Goal: Check status: Check status

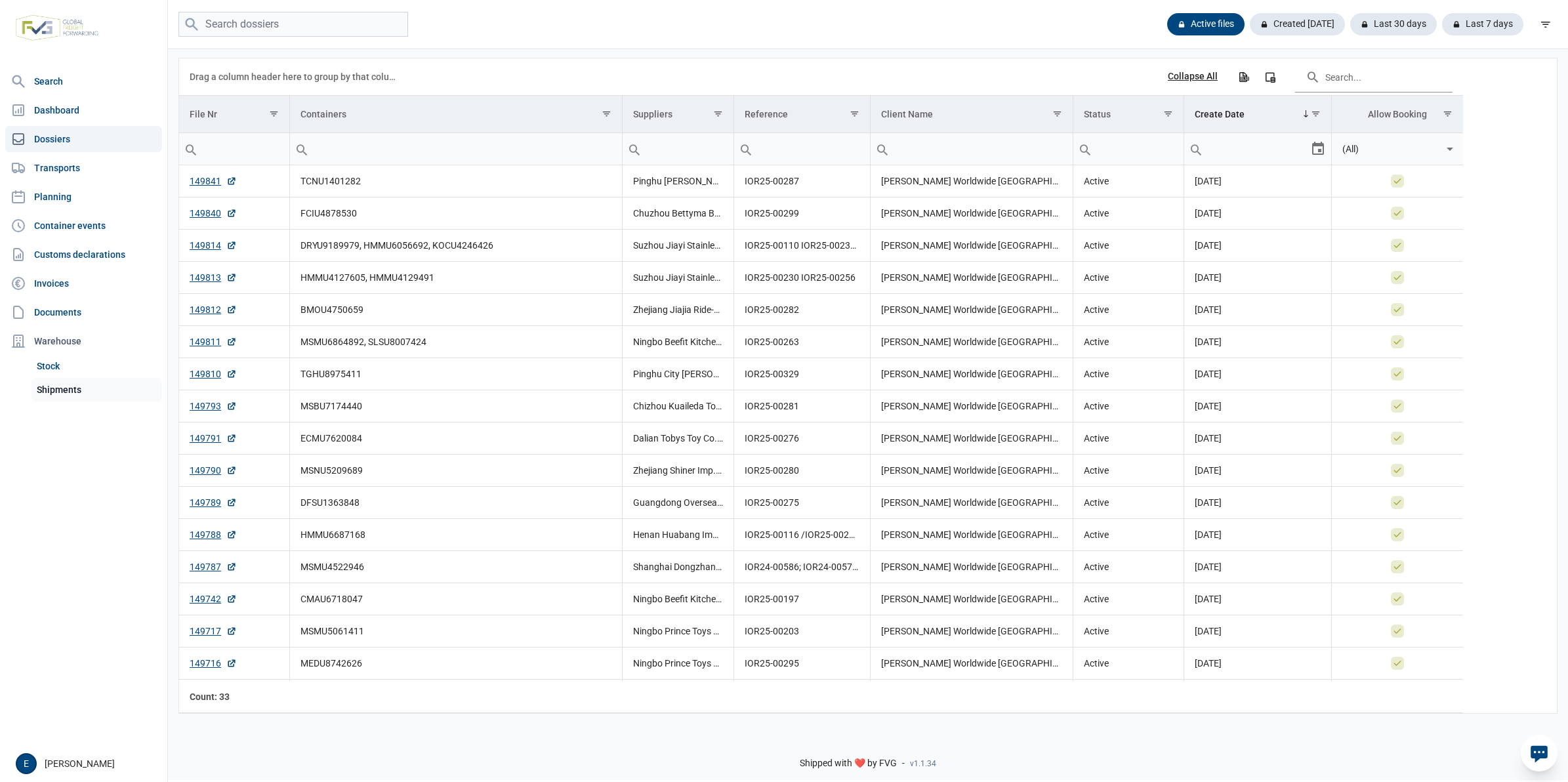
click at [97, 391] on link "Shipments" at bounding box center [97, 389] width 131 height 23
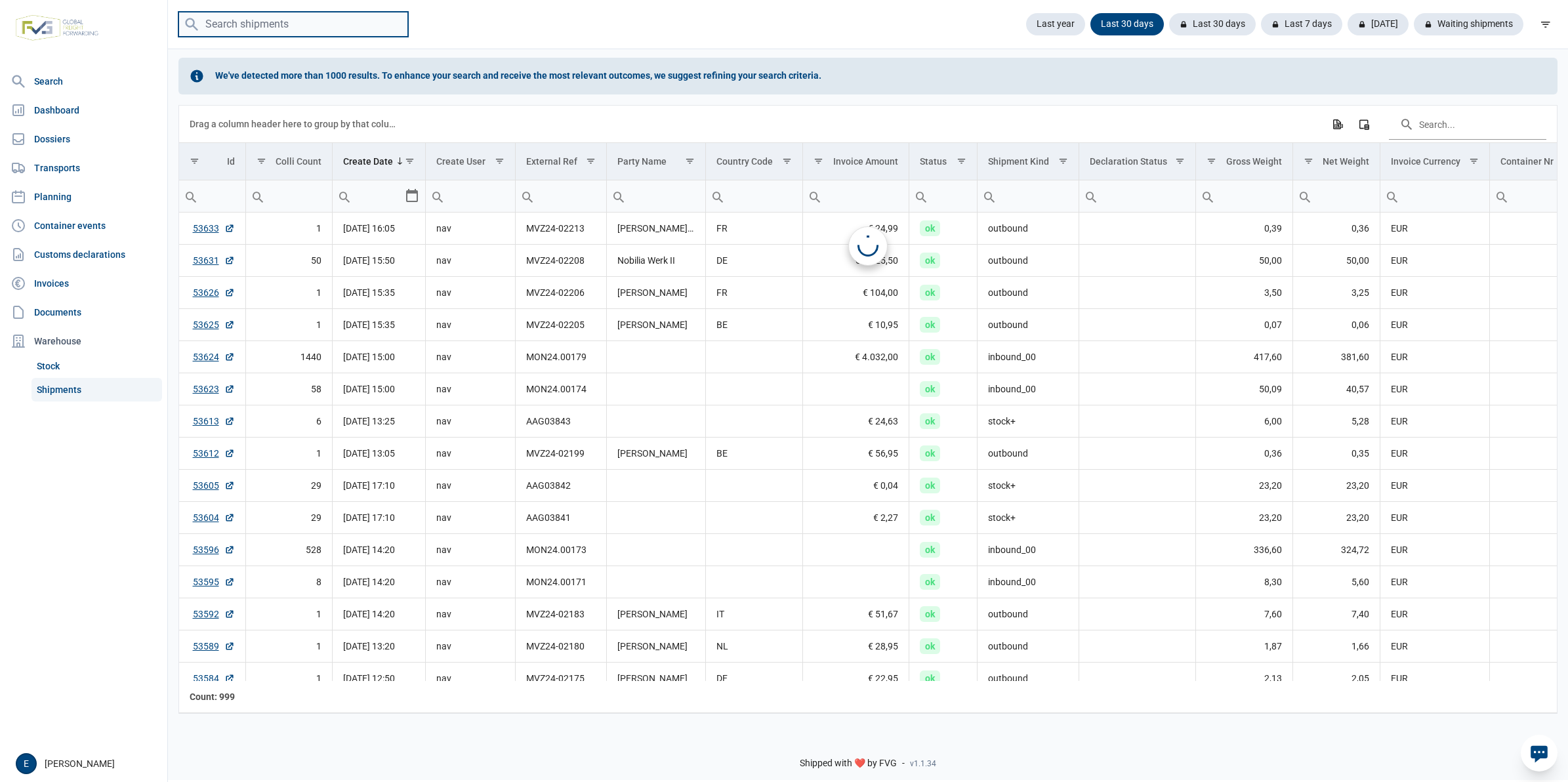
click at [327, 17] on input "search" at bounding box center [293, 24] width 230 height 25
paste input "MON25.00285"
type input "MON25.00285"
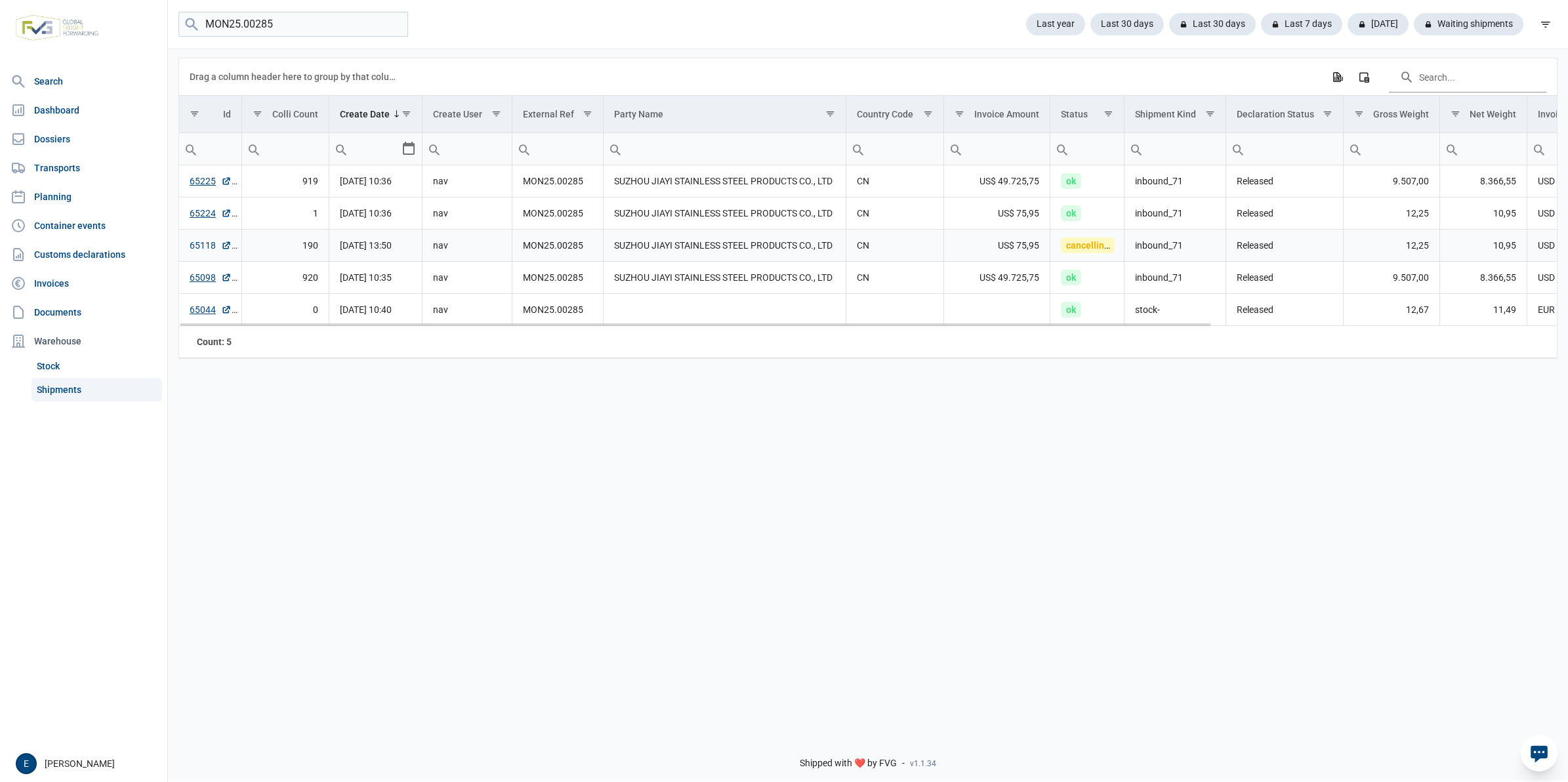
click at [206, 249] on link "65118" at bounding box center [210, 245] width 42 height 13
click at [200, 178] on link "65225" at bounding box center [210, 181] width 42 height 13
click at [205, 274] on link "65098" at bounding box center [210, 277] width 42 height 13
click at [511, 489] on div "Data grid with 5 rows and 18 columns Drag a column header here to group by that…" at bounding box center [868, 386] width 1400 height 677
click at [208, 314] on link "65044" at bounding box center [210, 309] width 42 height 13
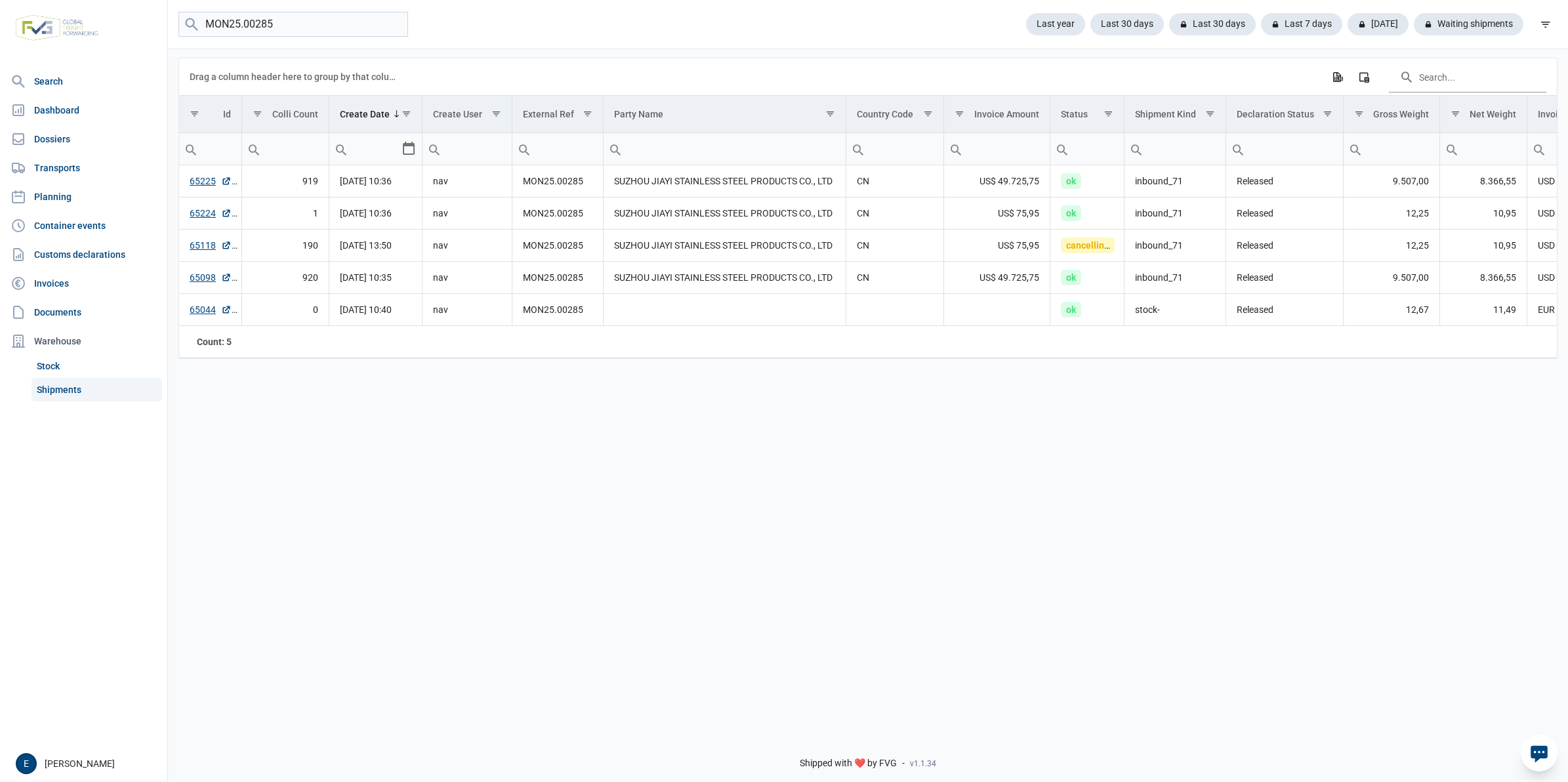
click at [732, 502] on div "Data grid with 5 rows and 18 columns Drag a column header here to group by that…" at bounding box center [868, 386] width 1400 height 677
click at [748, 435] on div "Data grid with 5 rows and 18 columns Drag a column header here to group by that…" at bounding box center [868, 386] width 1400 height 677
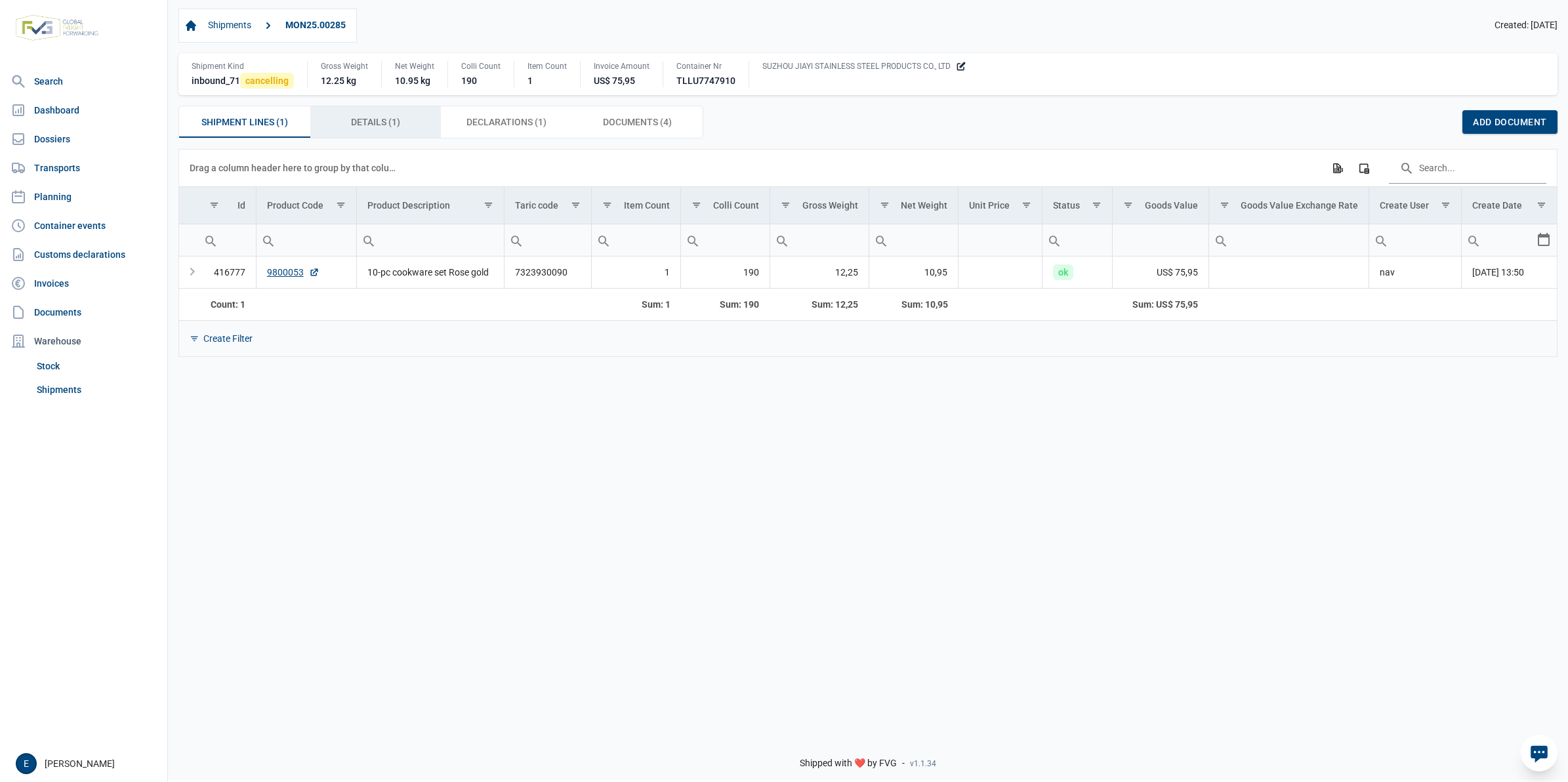
click at [415, 129] on div "Details (1) Details (1)" at bounding box center [376, 122] width 131 height 32
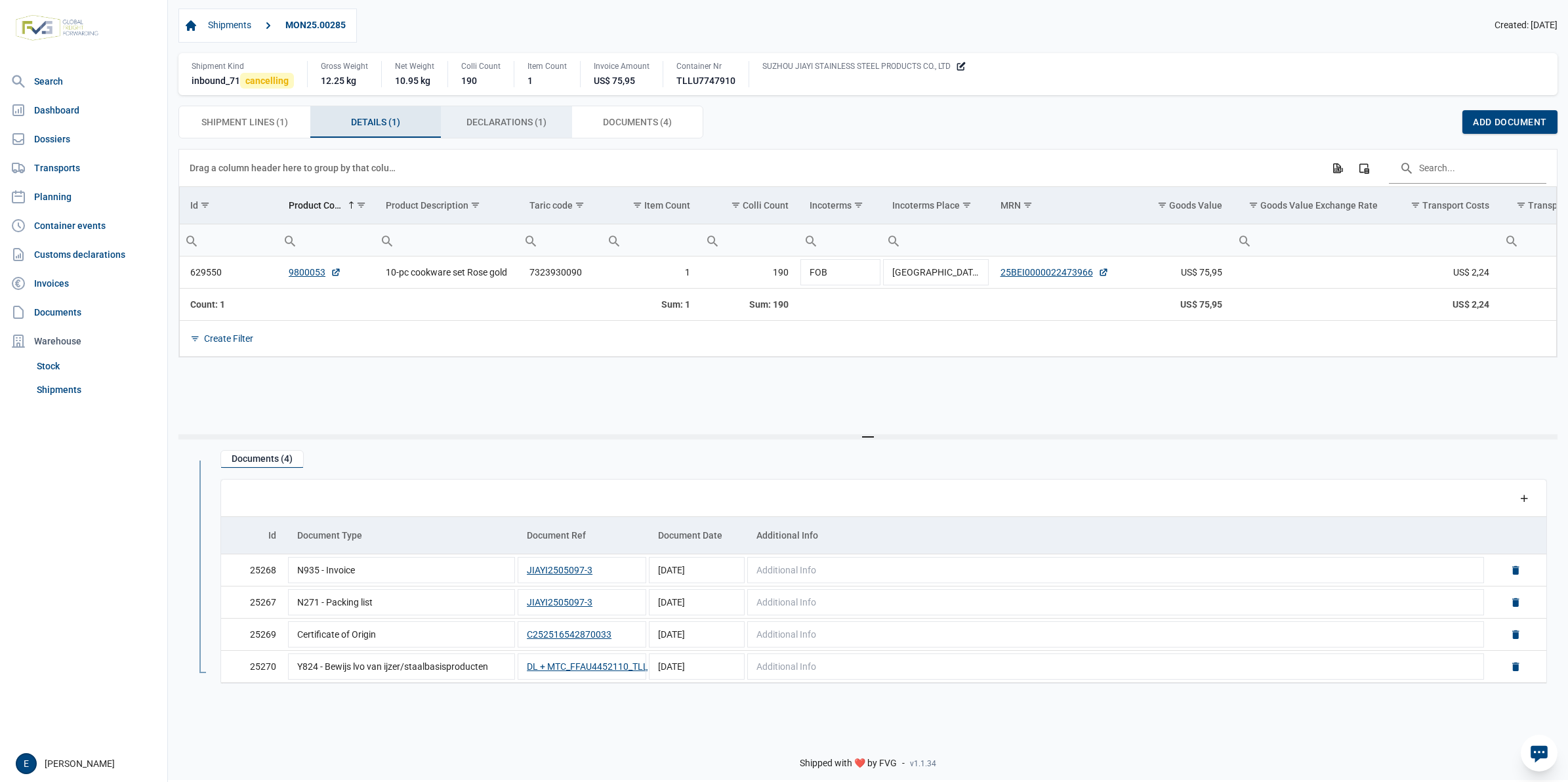
click at [525, 129] on span "Declarations (1) Declarations (1)" at bounding box center [506, 122] width 80 height 16
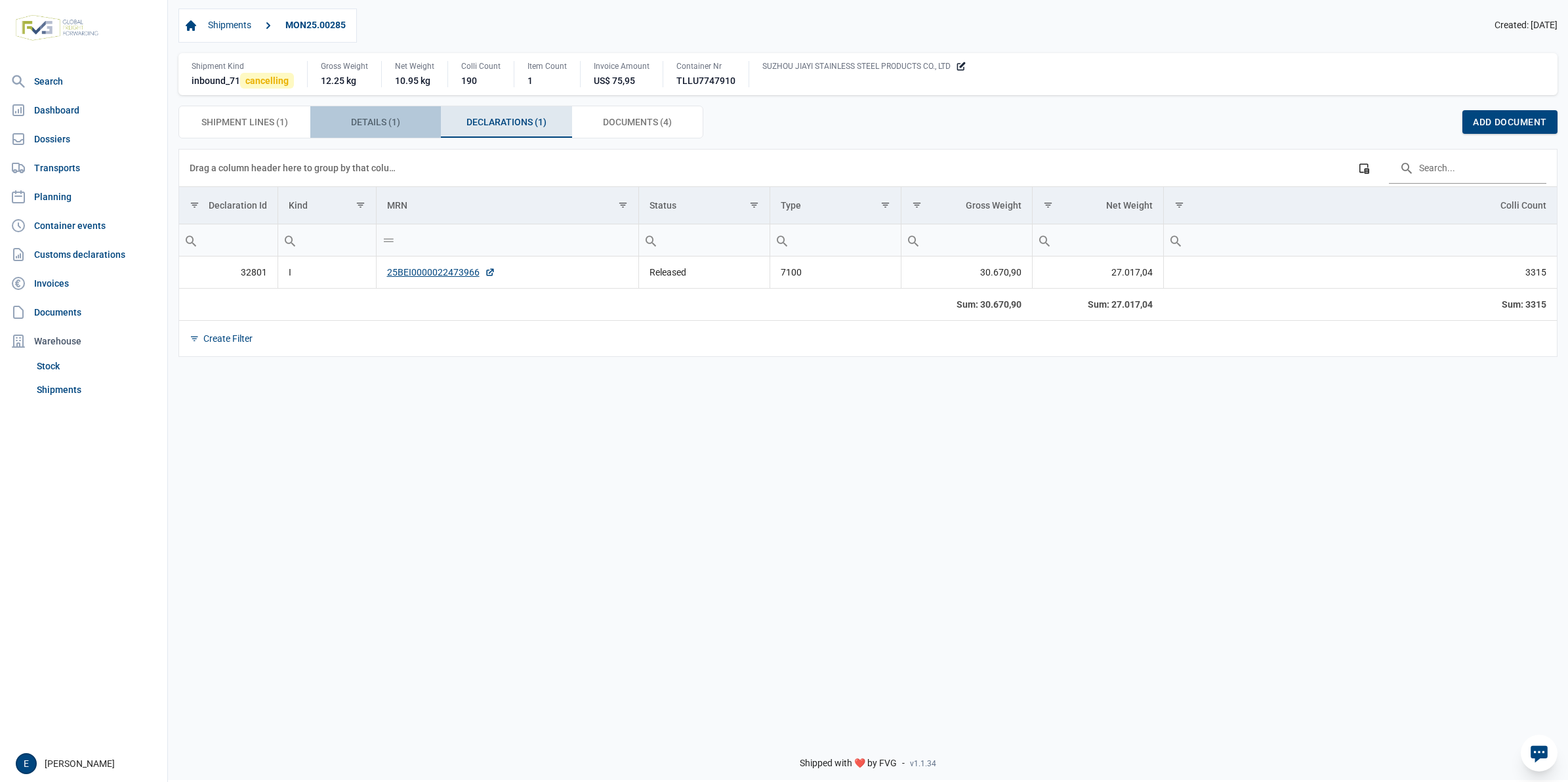
click at [375, 133] on div "Details (1) Details (1)" at bounding box center [376, 122] width 131 height 32
